Goal: Task Accomplishment & Management: Manage account settings

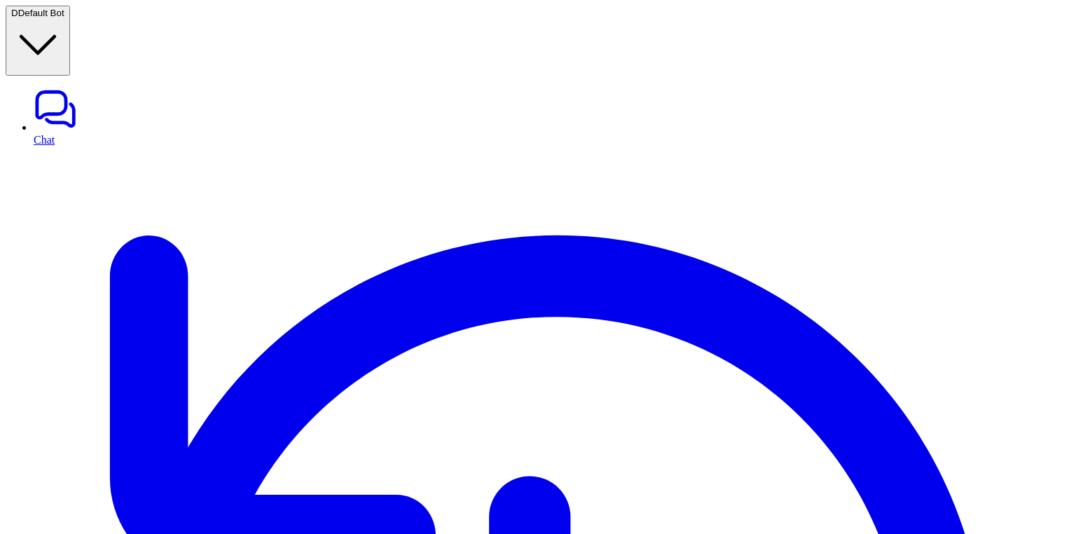
click at [90, 87] on link "Chat" at bounding box center [552, 116] width 1037 height 59
type textarea "**********"
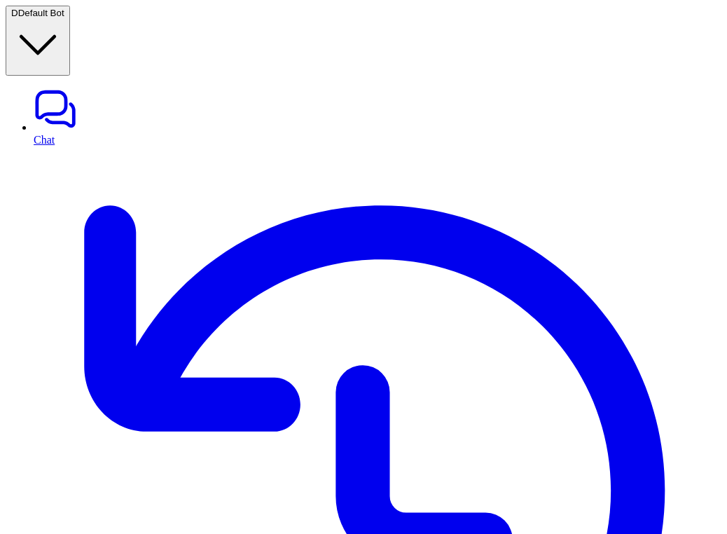
scroll to position [36, 0]
